Goal: Navigation & Orientation: Find specific page/section

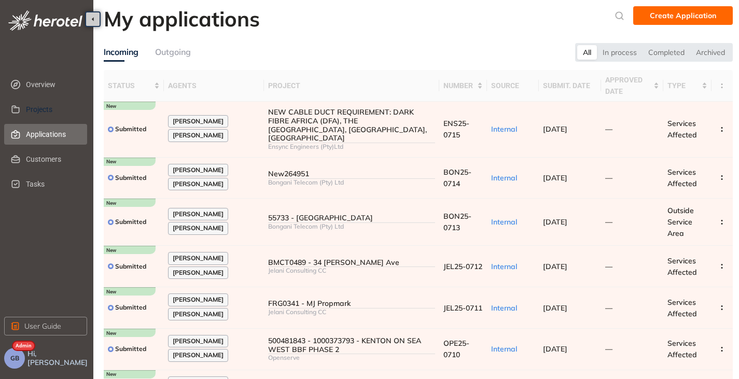
click at [35, 111] on span "Projects" at bounding box center [52, 109] width 53 height 21
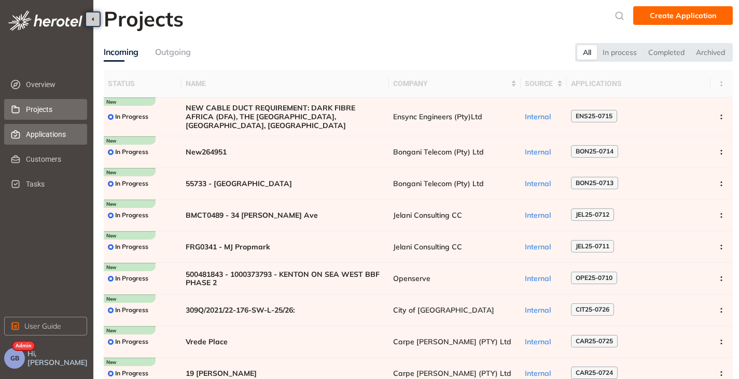
click at [37, 134] on span "Applications" at bounding box center [52, 134] width 53 height 21
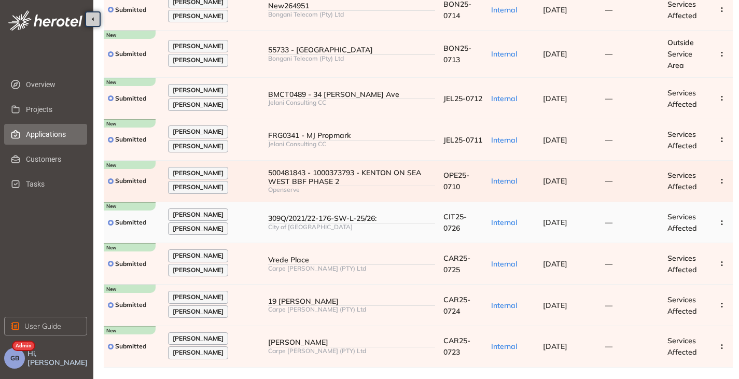
scroll to position [177, 0]
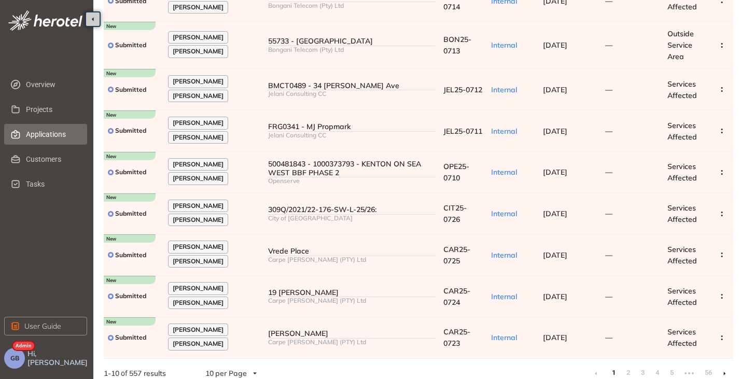
click at [725, 372] on icon at bounding box center [725, 374] width 3 height 5
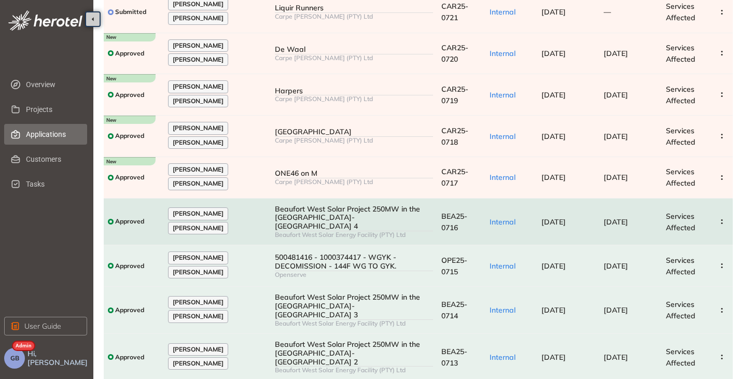
scroll to position [166, 0]
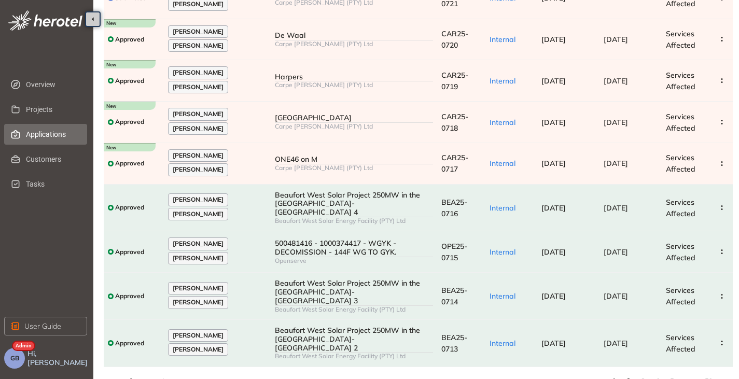
click at [613, 374] on link "1" at bounding box center [614, 382] width 10 height 16
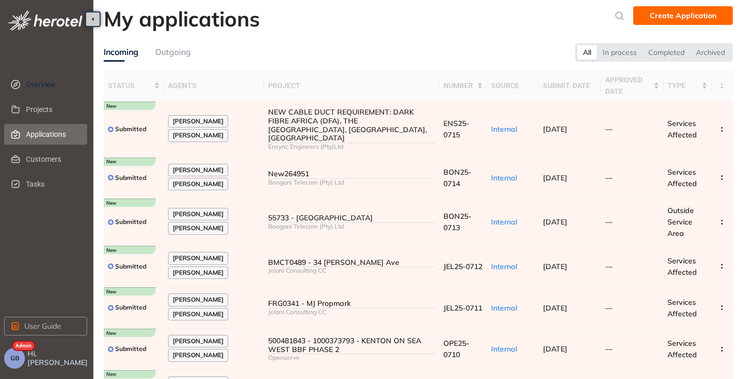
click at [56, 84] on span "Overview" at bounding box center [52, 84] width 53 height 21
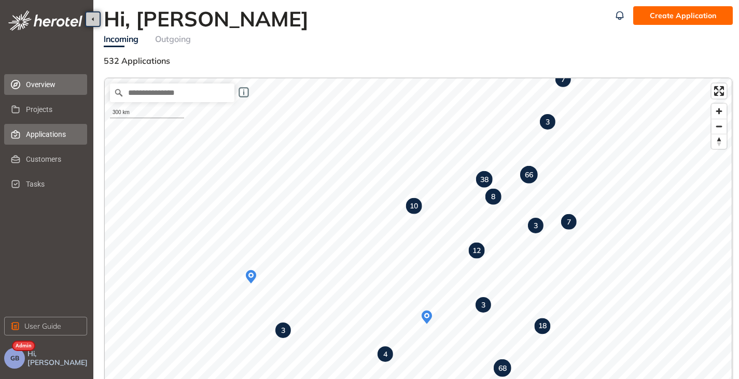
click at [32, 131] on span "Applications" at bounding box center [52, 134] width 53 height 21
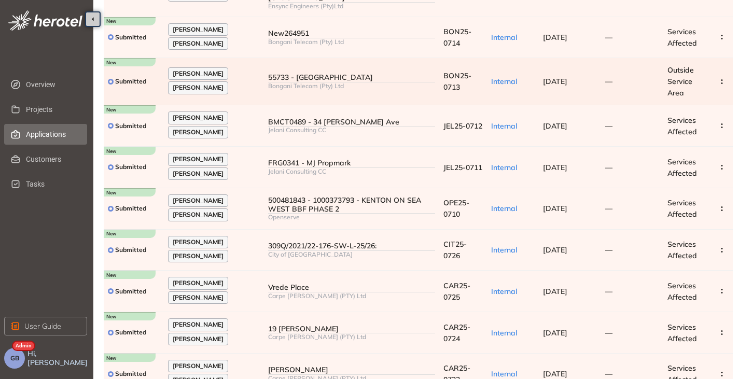
scroll to position [177, 0]
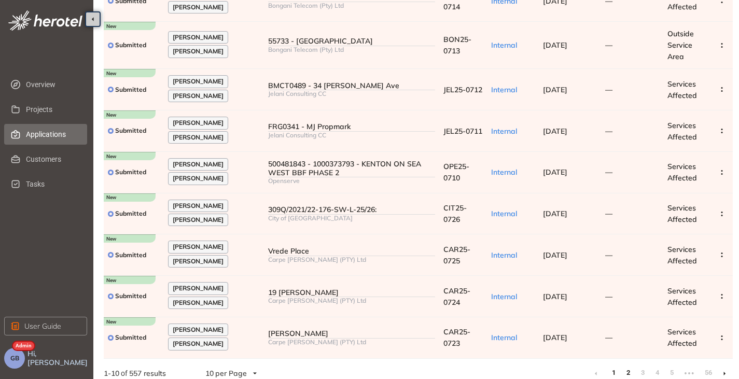
click at [629, 367] on link "2" at bounding box center [628, 373] width 10 height 16
